Goal: Task Accomplishment & Management: Use online tool/utility

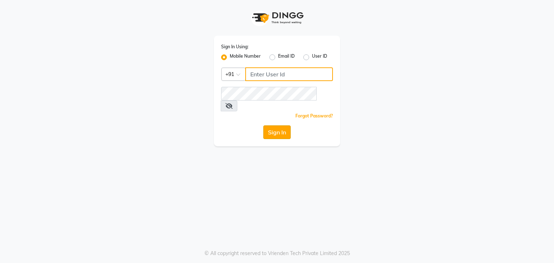
type input "9167772105"
click at [269, 126] on button "Sign In" at bounding box center [276, 133] width 27 height 14
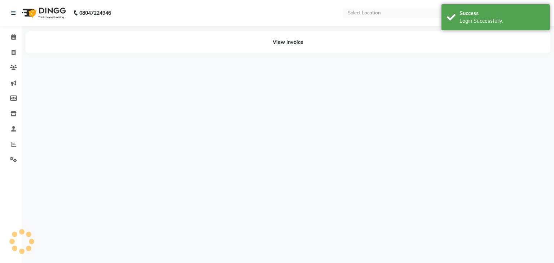
select select "en"
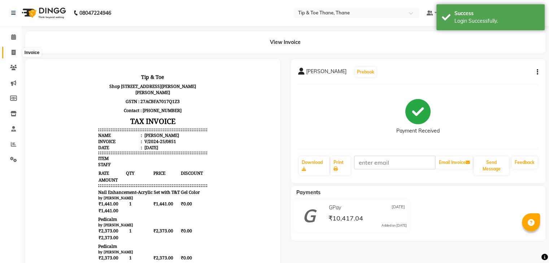
click at [14, 52] on icon at bounding box center [14, 52] width 4 height 5
select select "5603"
select select "service"
